Goal: Navigation & Orientation: Find specific page/section

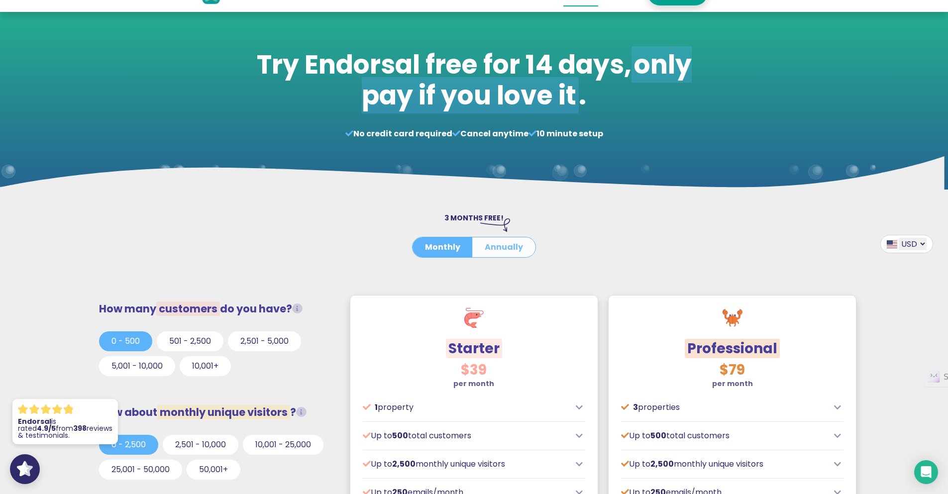
click at [509, 246] on button "Annually" at bounding box center [503, 247] width 63 height 20
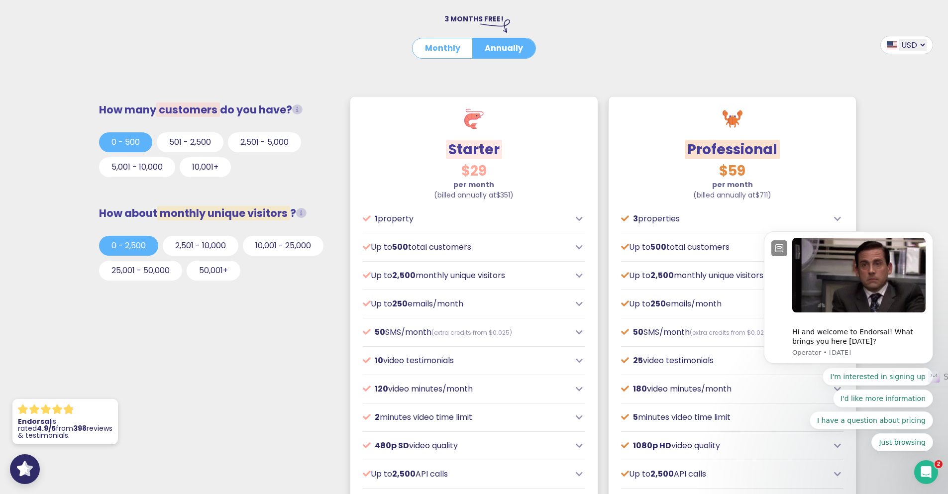
click at [835, 217] on body "Hi and welcome to Endorsal! What brings you here [DATE]? Operator • [DATE] I'm …" at bounding box center [848, 322] width 191 height 283
click at [923, 469] on icon "Open Intercom Messenger" at bounding box center [924, 471] width 16 height 16
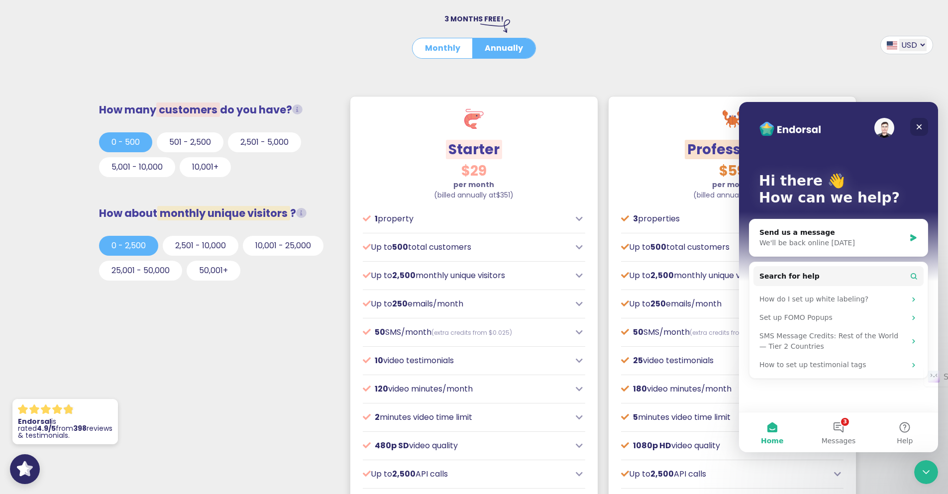
click at [919, 124] on icon "Close" at bounding box center [919, 127] width 8 height 8
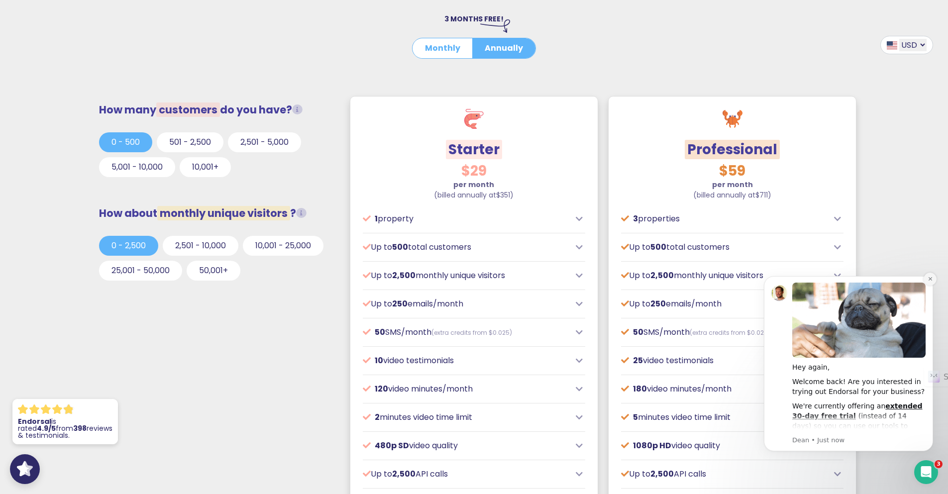
click at [930, 277] on icon "Dismiss notification" at bounding box center [929, 278] width 5 height 5
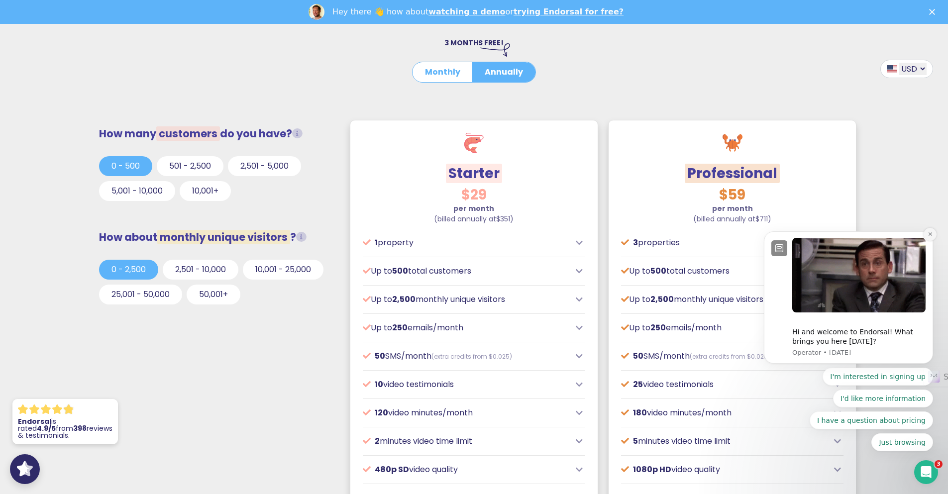
click at [932, 237] on icon "Dismiss notification" at bounding box center [929, 233] width 5 height 5
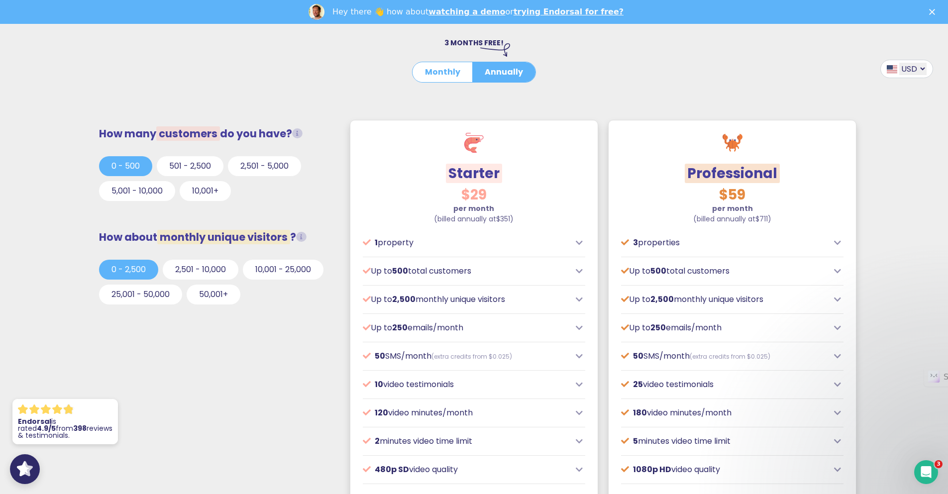
drag, startPoint x: 12, startPoint y: 10, endPoint x: 836, endPoint y: 74, distance: 826.2
click at [836, 74] on div "USD GBP EUR AUD CAD" at bounding box center [829, 89] width 237 height 52
click at [838, 238] on div "3 properties" at bounding box center [732, 243] width 222 height 12
click at [835, 241] on icon at bounding box center [837, 243] width 7 height 8
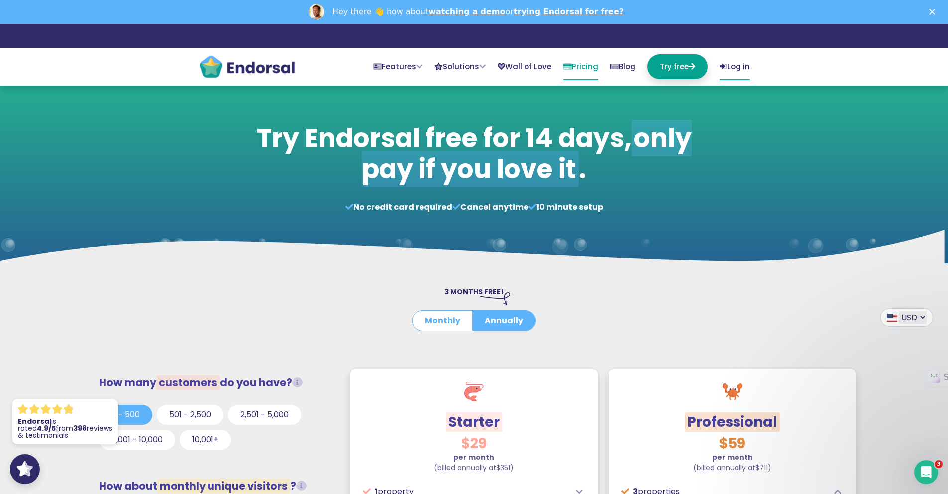
click at [736, 62] on link "Log in" at bounding box center [734, 67] width 30 height 26
